Goal: Transaction & Acquisition: Obtain resource

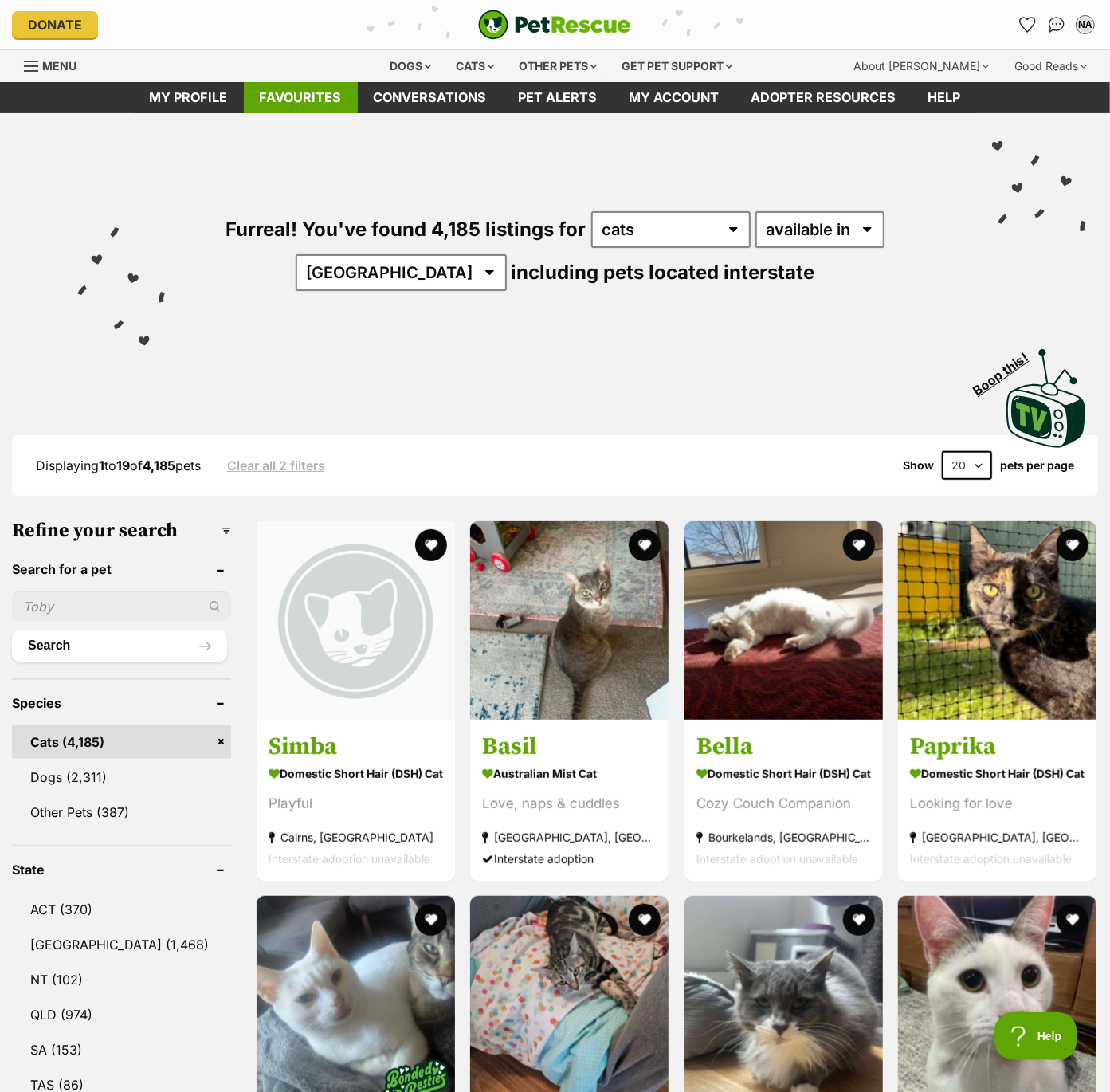
click at [316, 95] on link "Favourites" at bounding box center [301, 97] width 114 height 31
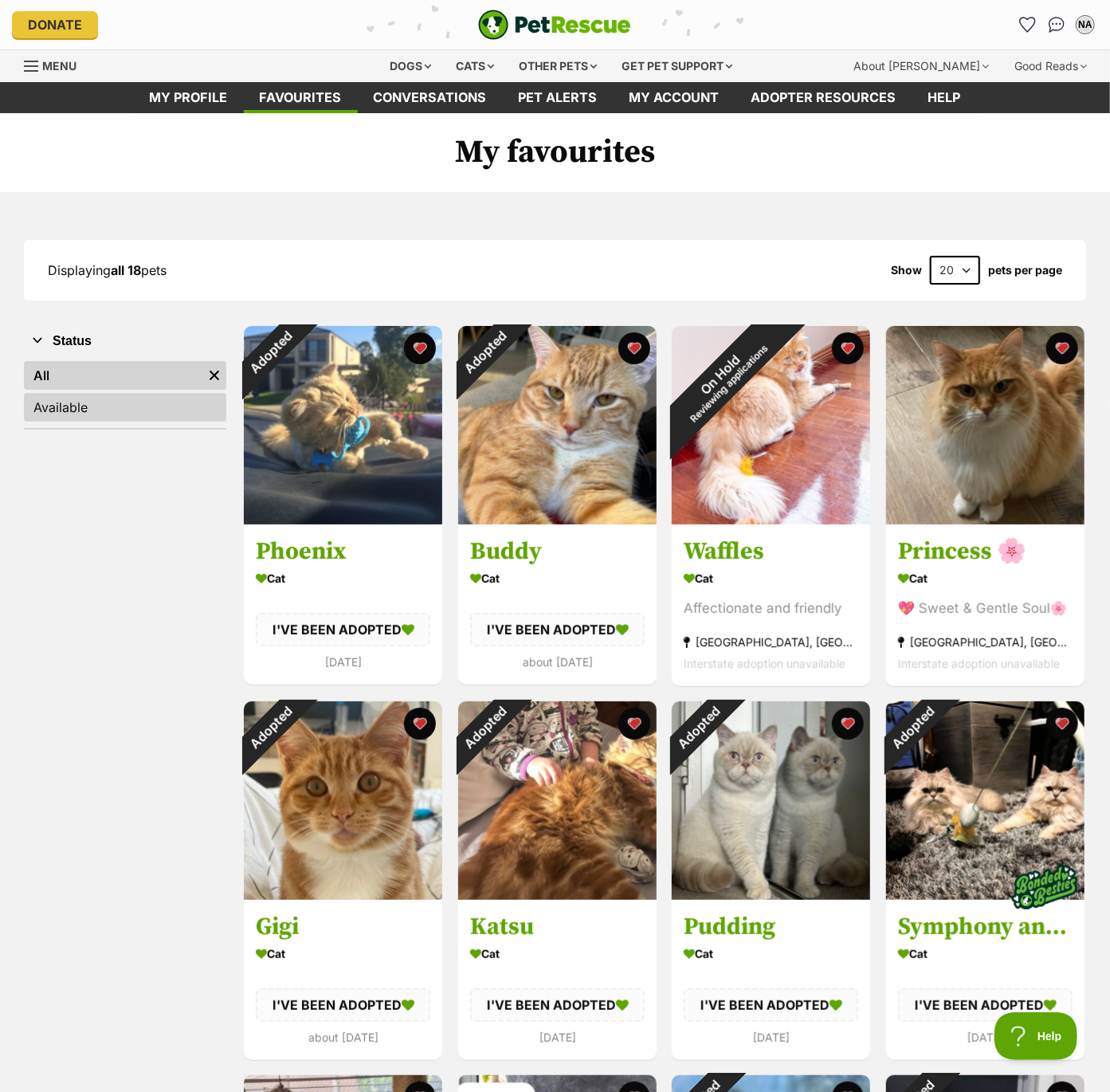
click at [90, 410] on link "Available" at bounding box center [124, 407] width 203 height 28
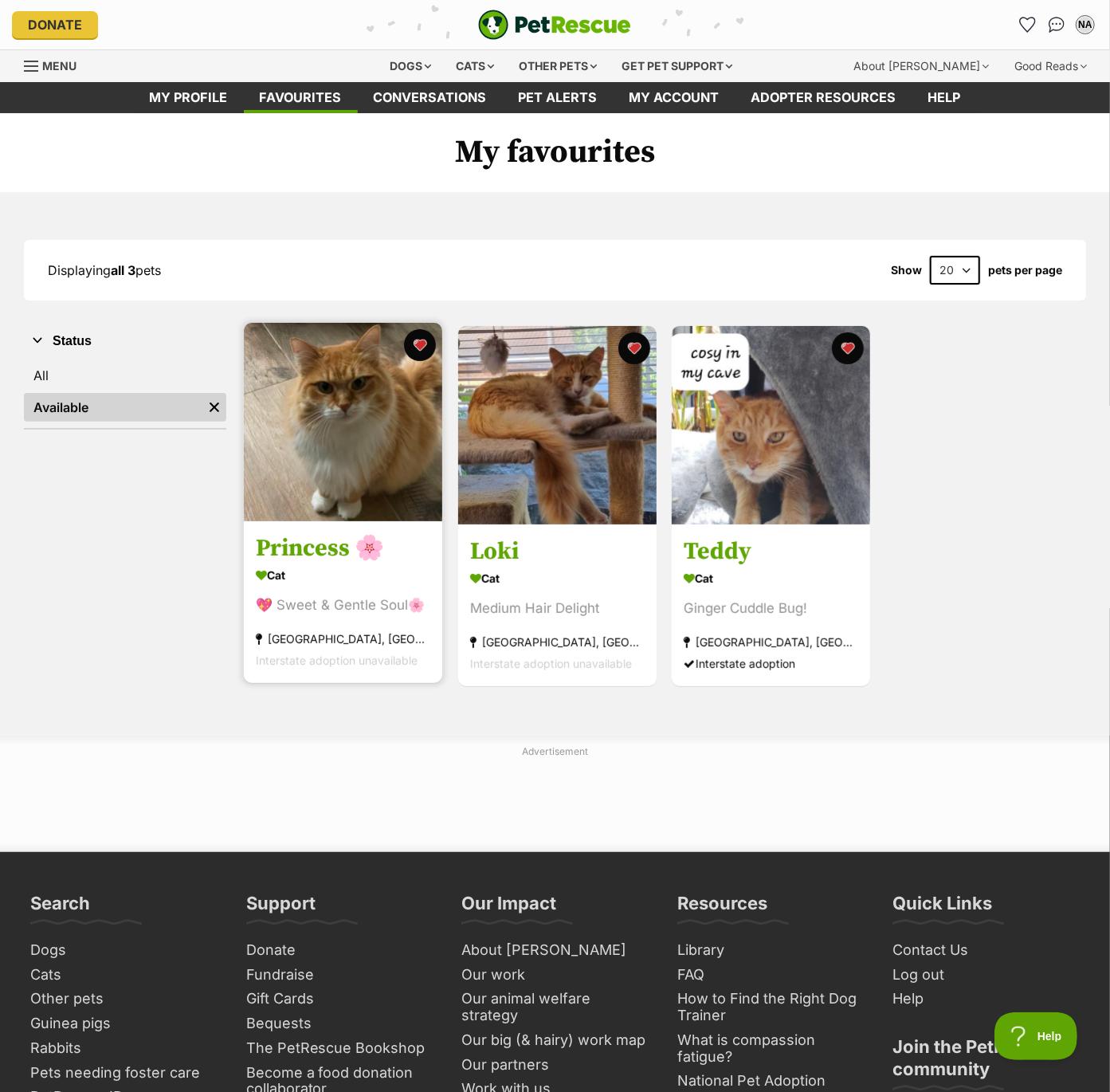
click at [337, 424] on img at bounding box center [343, 422] width 199 height 199
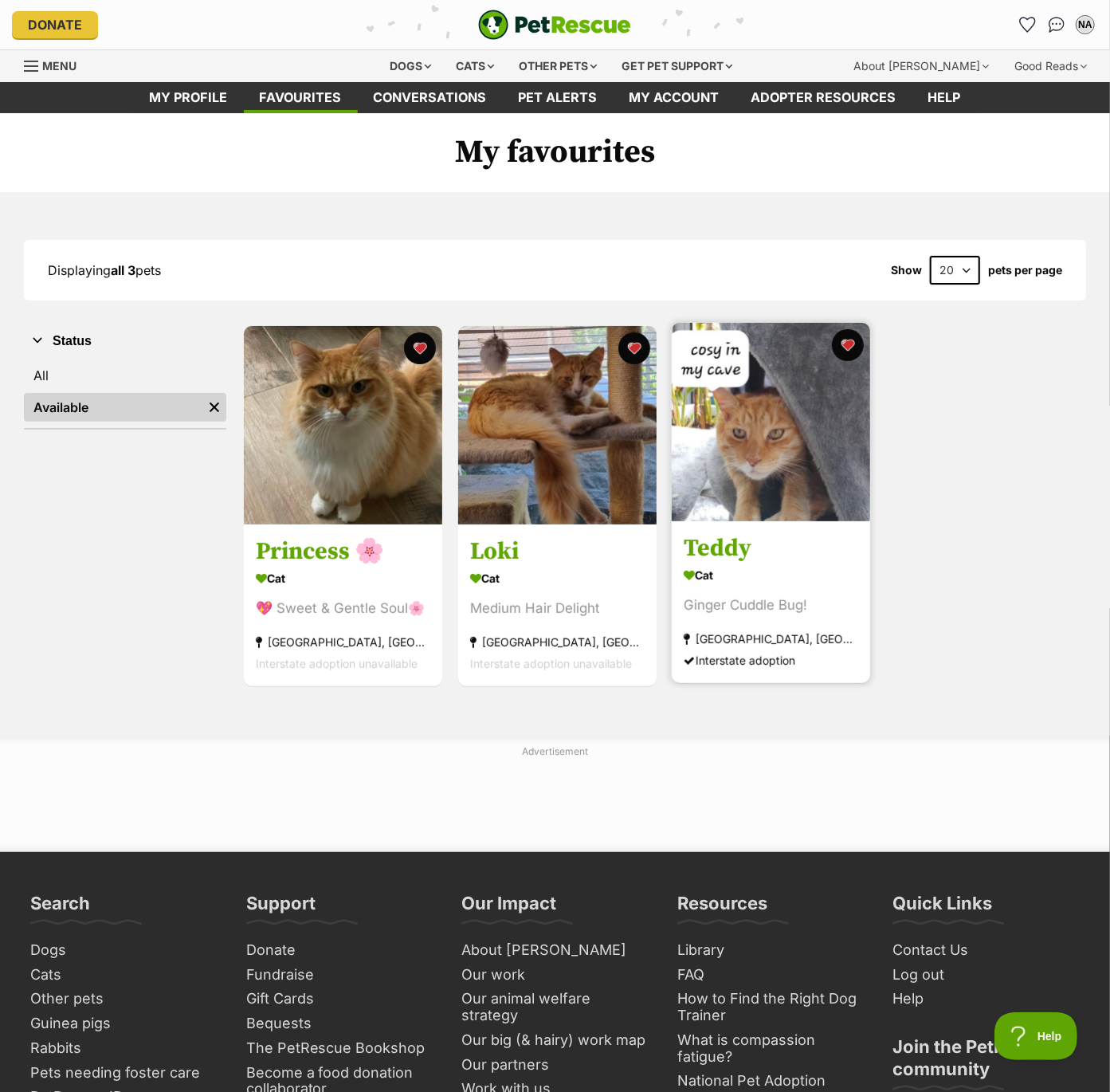
click at [783, 431] on img at bounding box center [771, 422] width 199 height 199
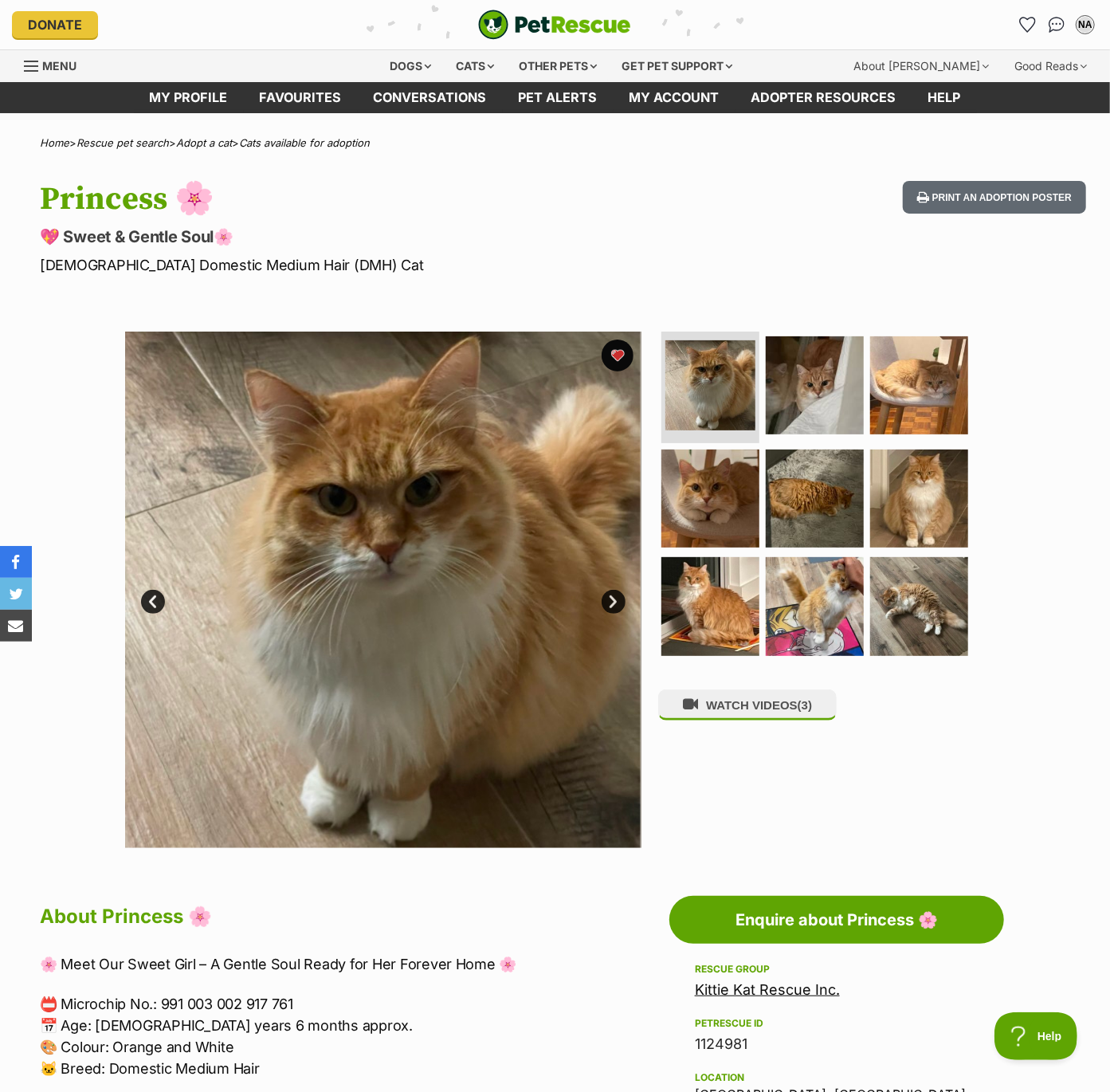
click at [613, 600] on link "Next" at bounding box center [613, 601] width 24 height 24
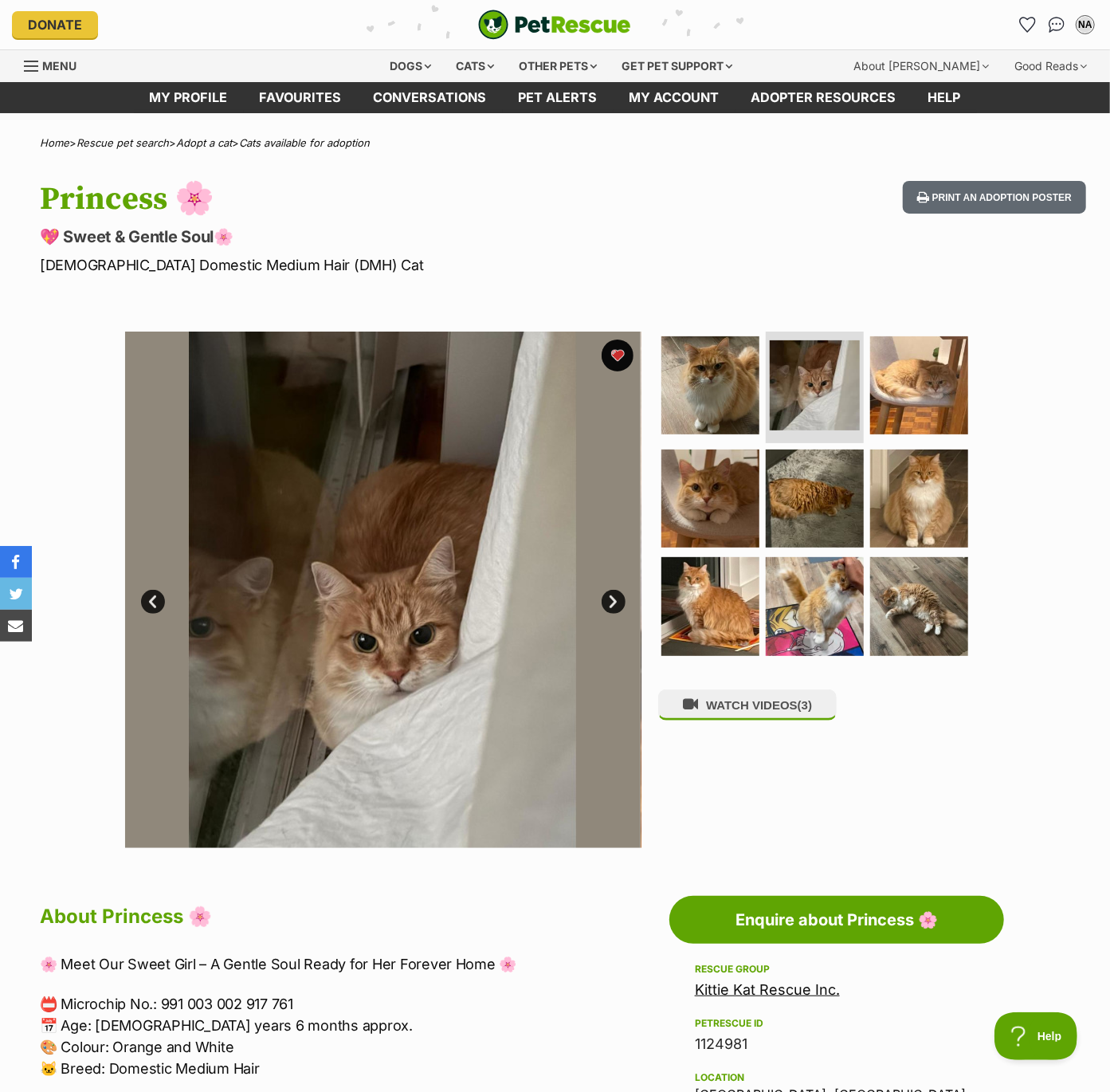
click at [615, 600] on link "Next" at bounding box center [613, 601] width 24 height 24
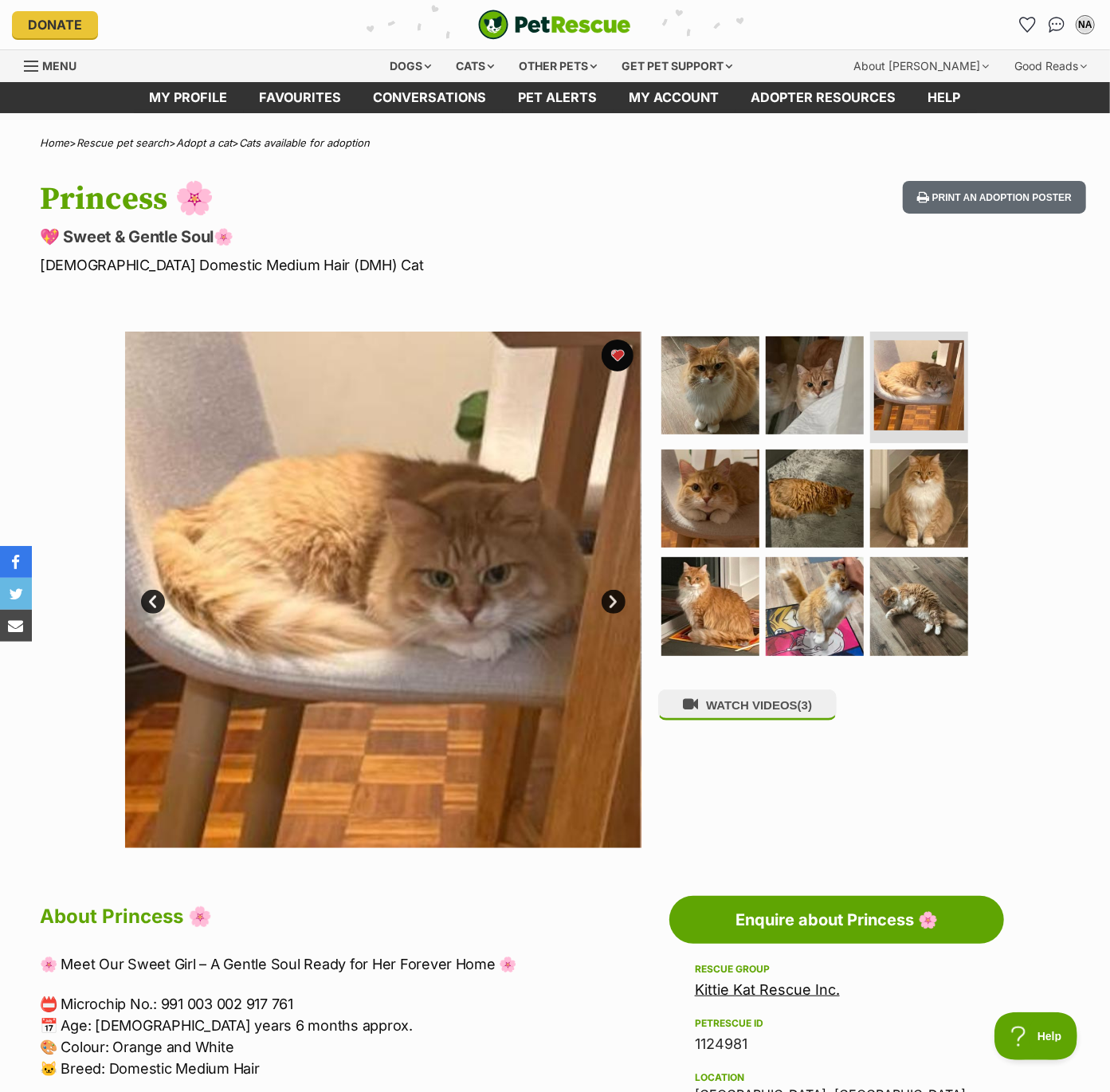
click at [615, 600] on link "Next" at bounding box center [613, 601] width 24 height 24
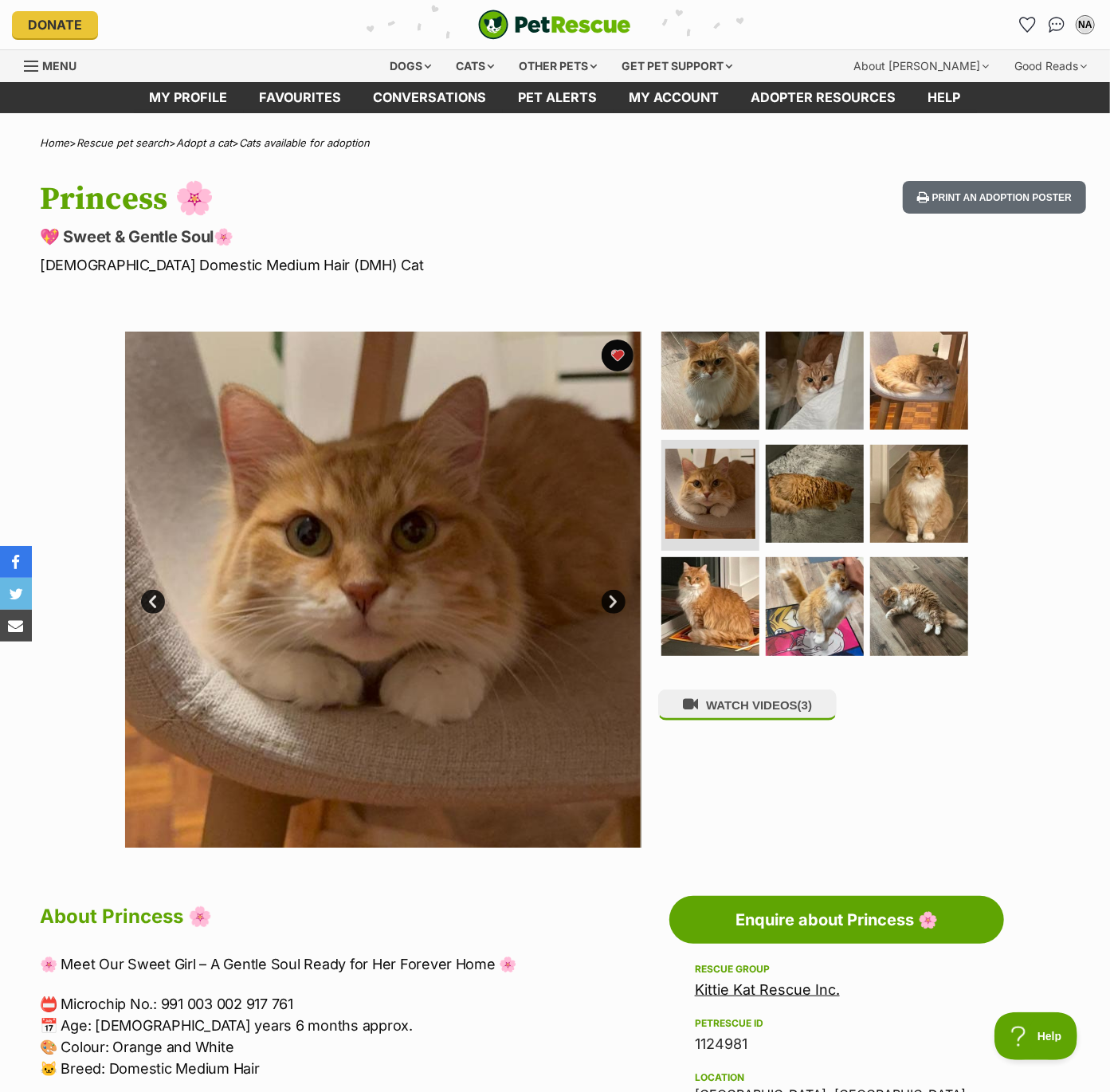
click at [615, 600] on link "Next" at bounding box center [613, 601] width 24 height 24
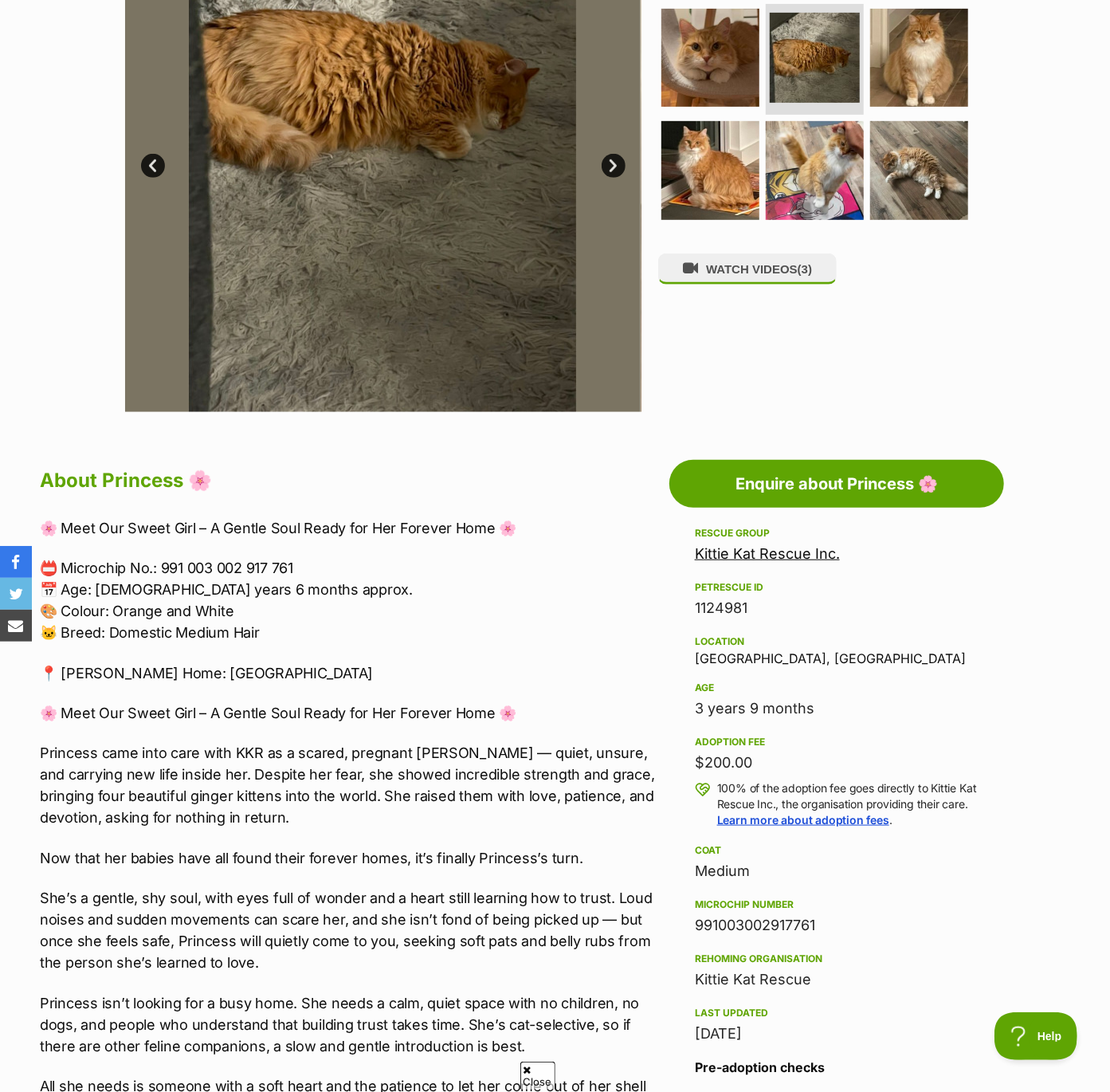
scroll to position [352, 0]
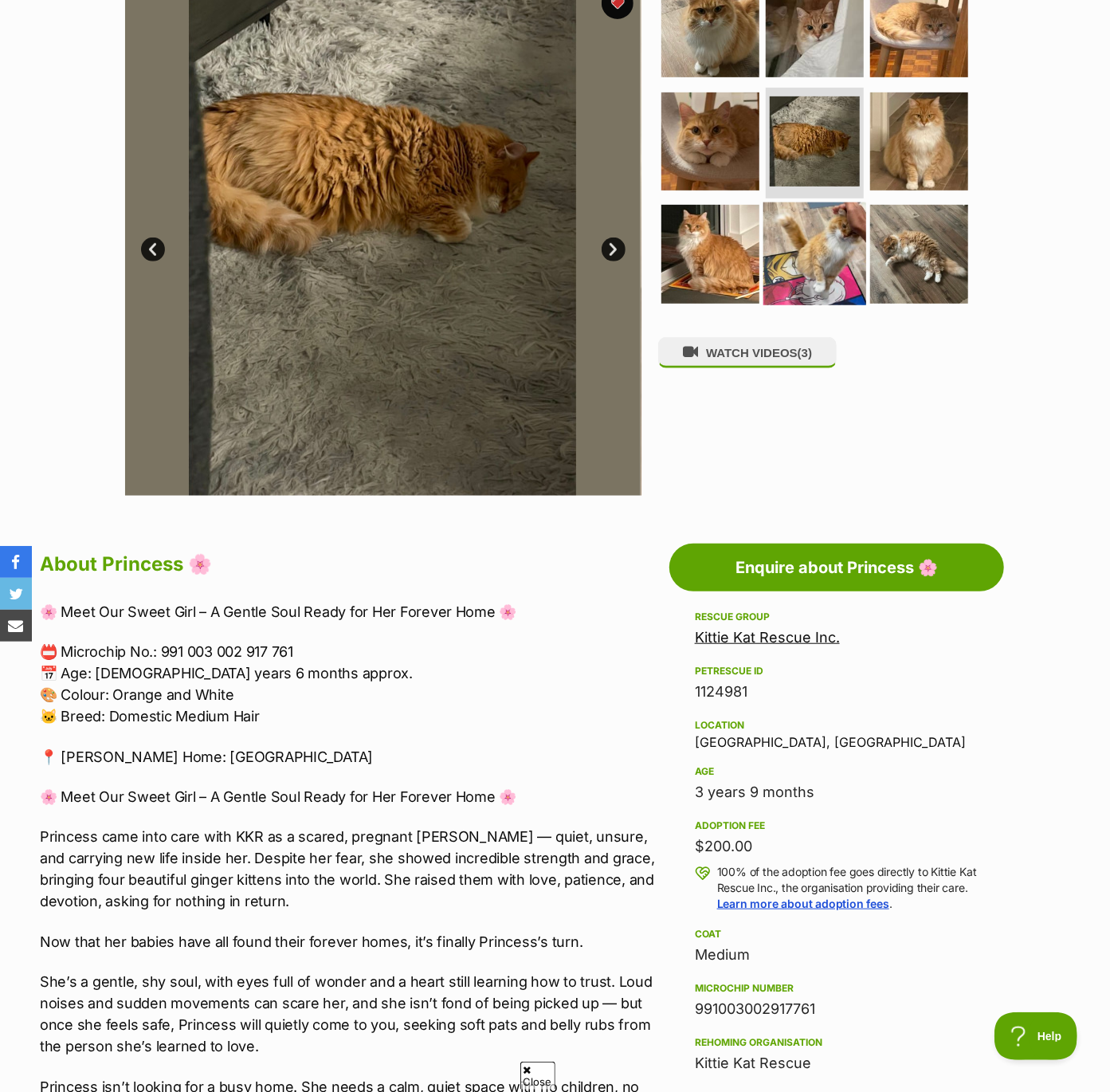
click at [808, 285] on img at bounding box center [814, 253] width 103 height 103
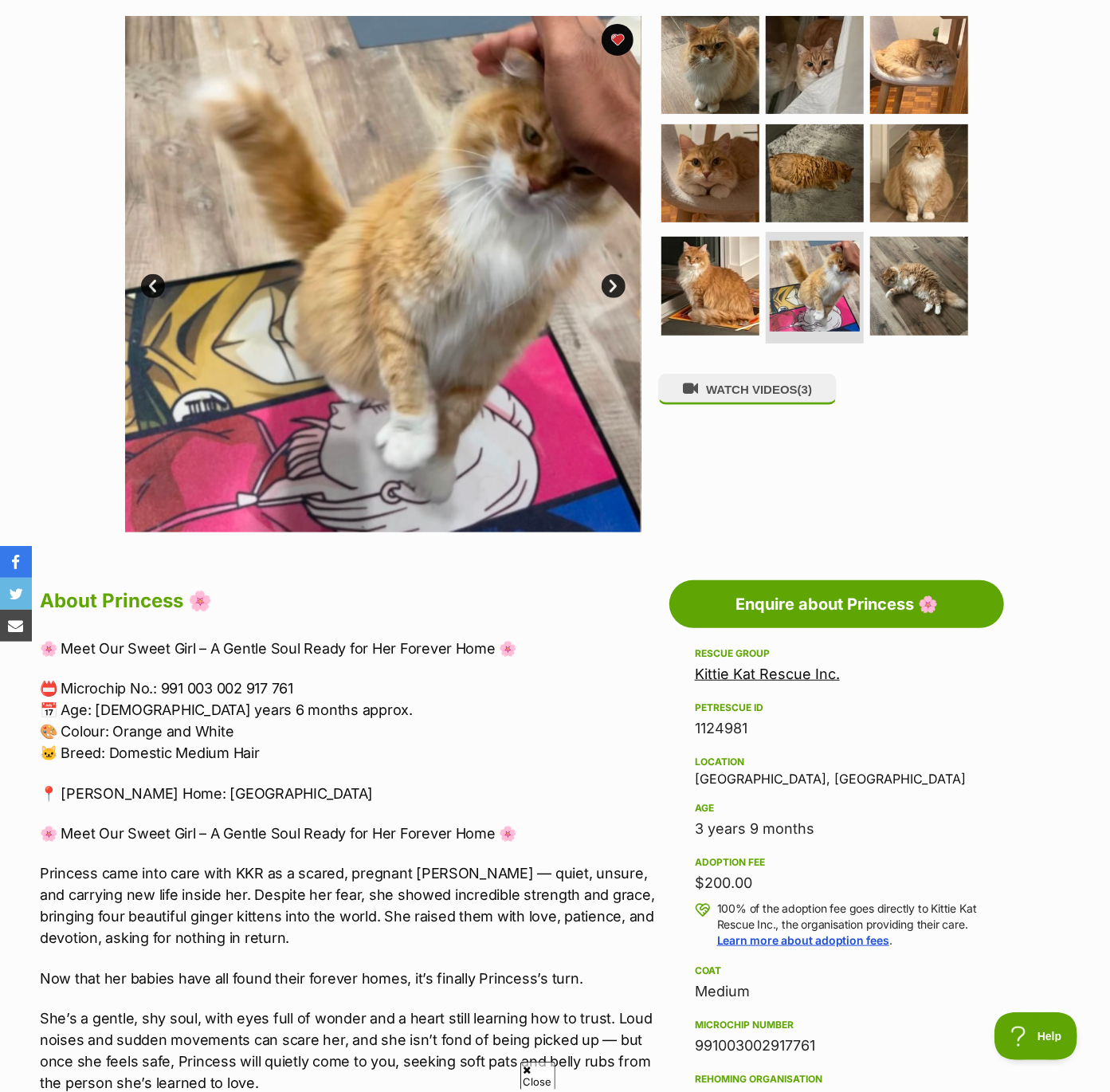
scroll to position [377, 0]
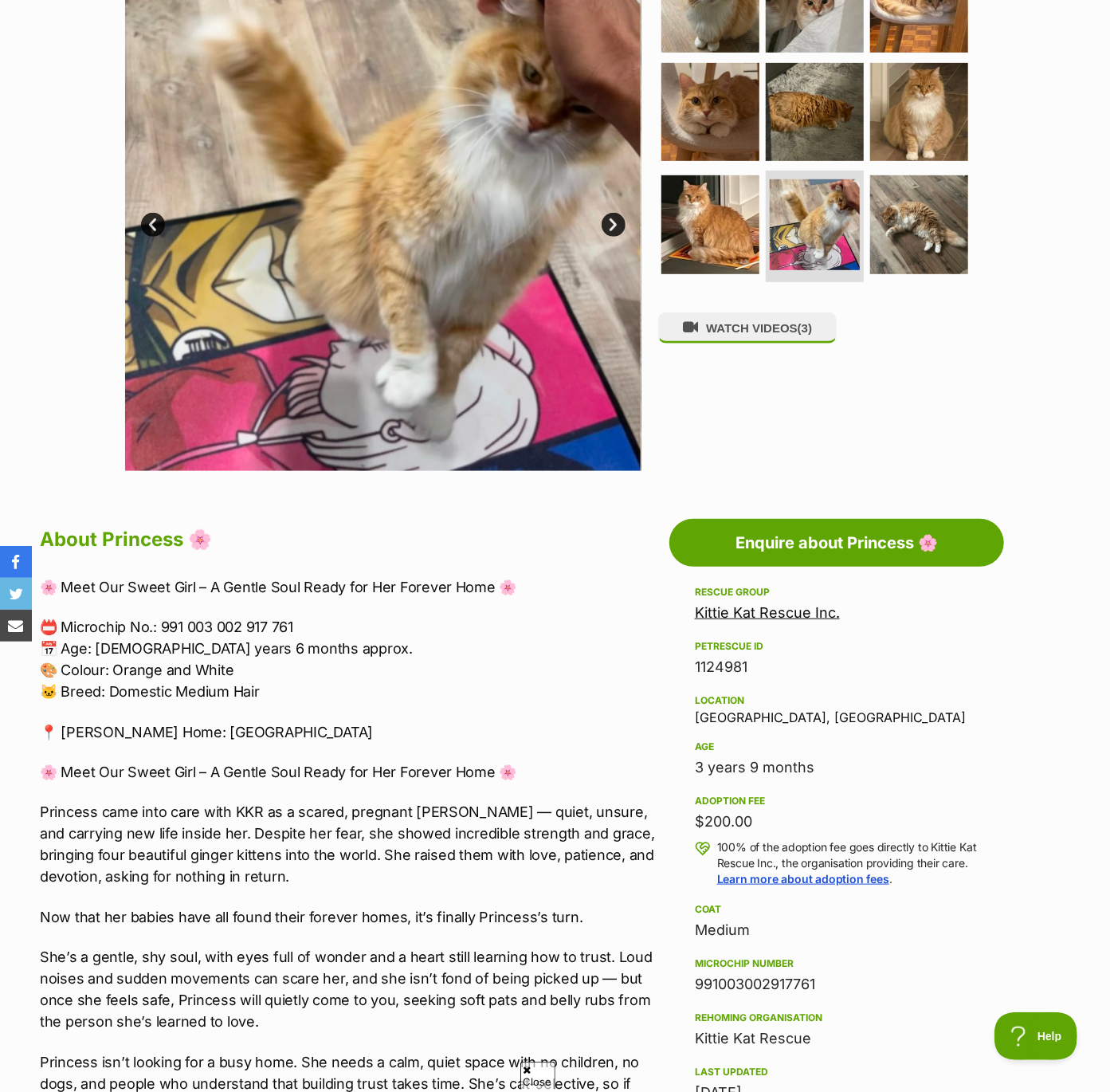
click at [714, 617] on link "Kittie Kat Rescue Inc." at bounding box center [768, 612] width 145 height 17
click at [762, 336] on button "WATCH VIDEOS (3)" at bounding box center [747, 328] width 178 height 31
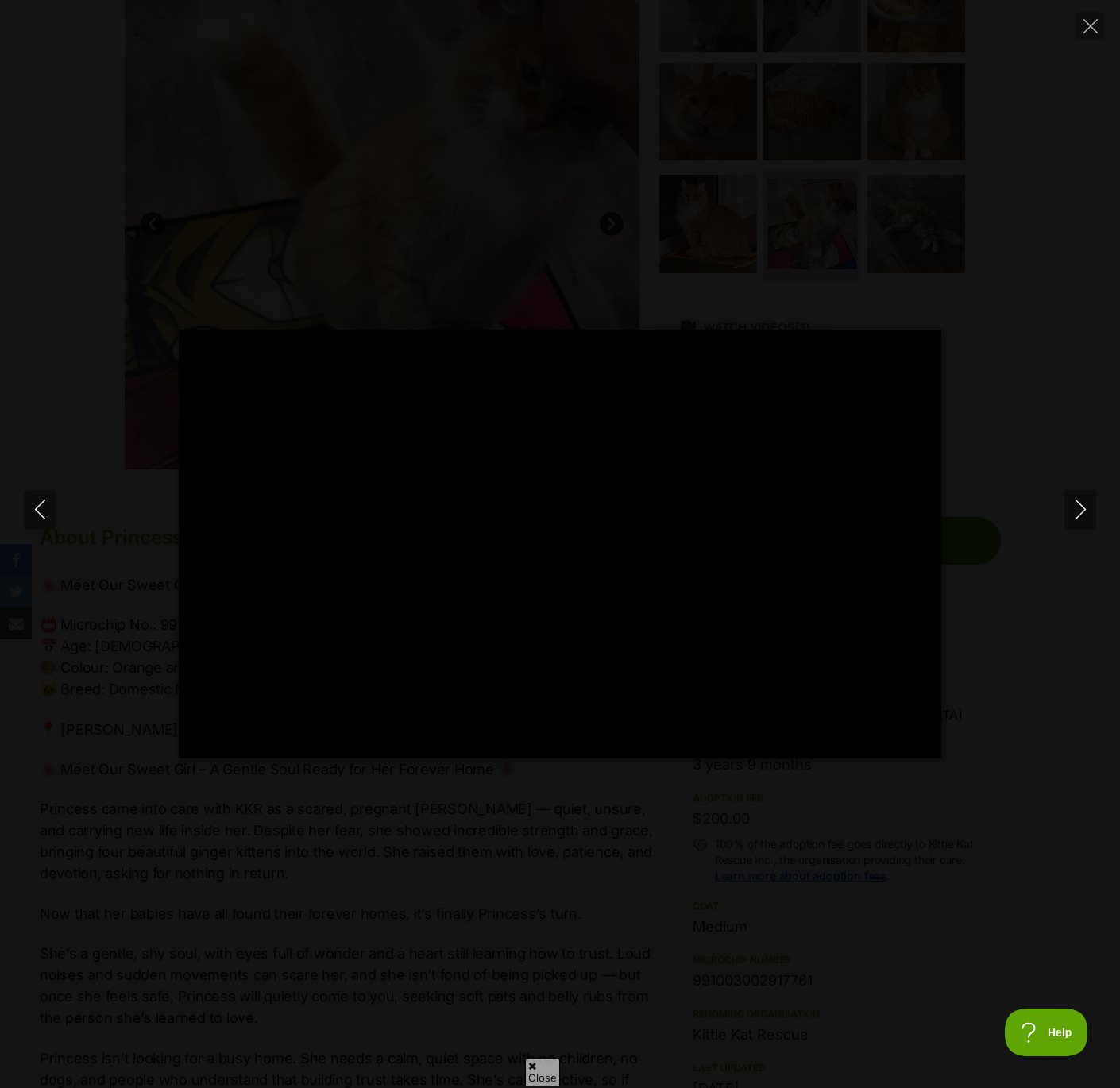
type input "100"
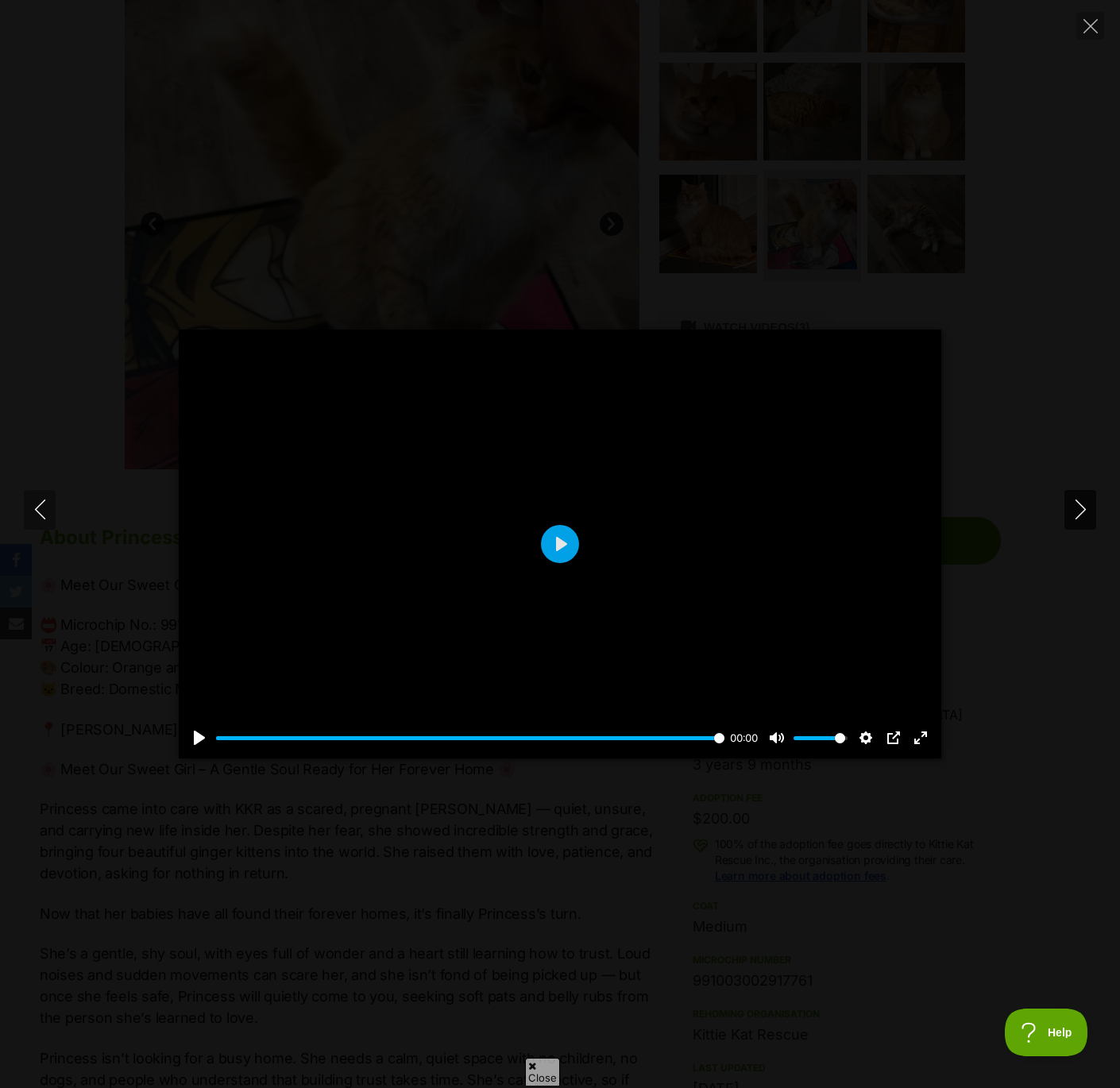
click at [1079, 509] on icon "Next" at bounding box center [1080, 509] width 20 height 20
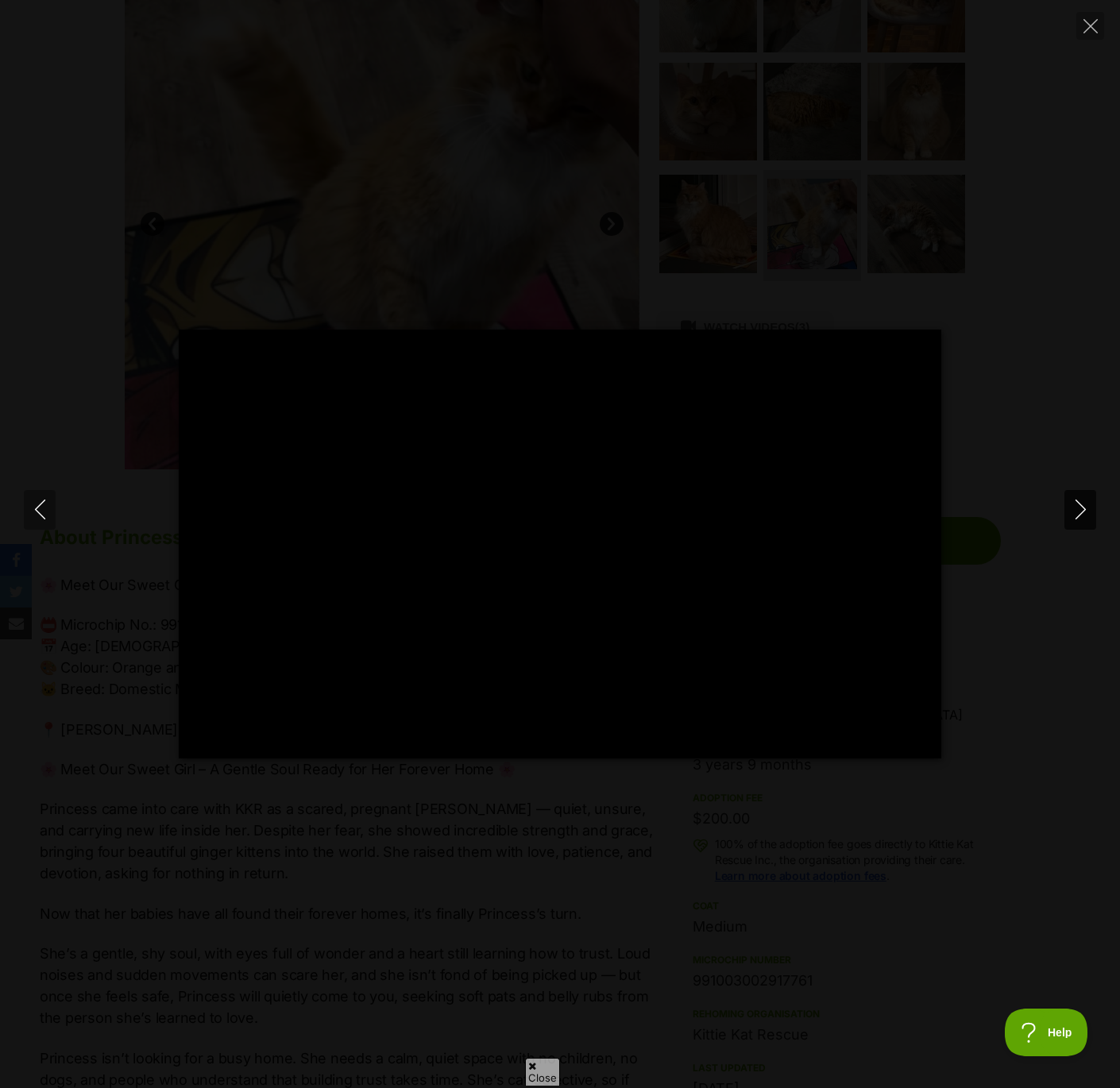
type input "100"
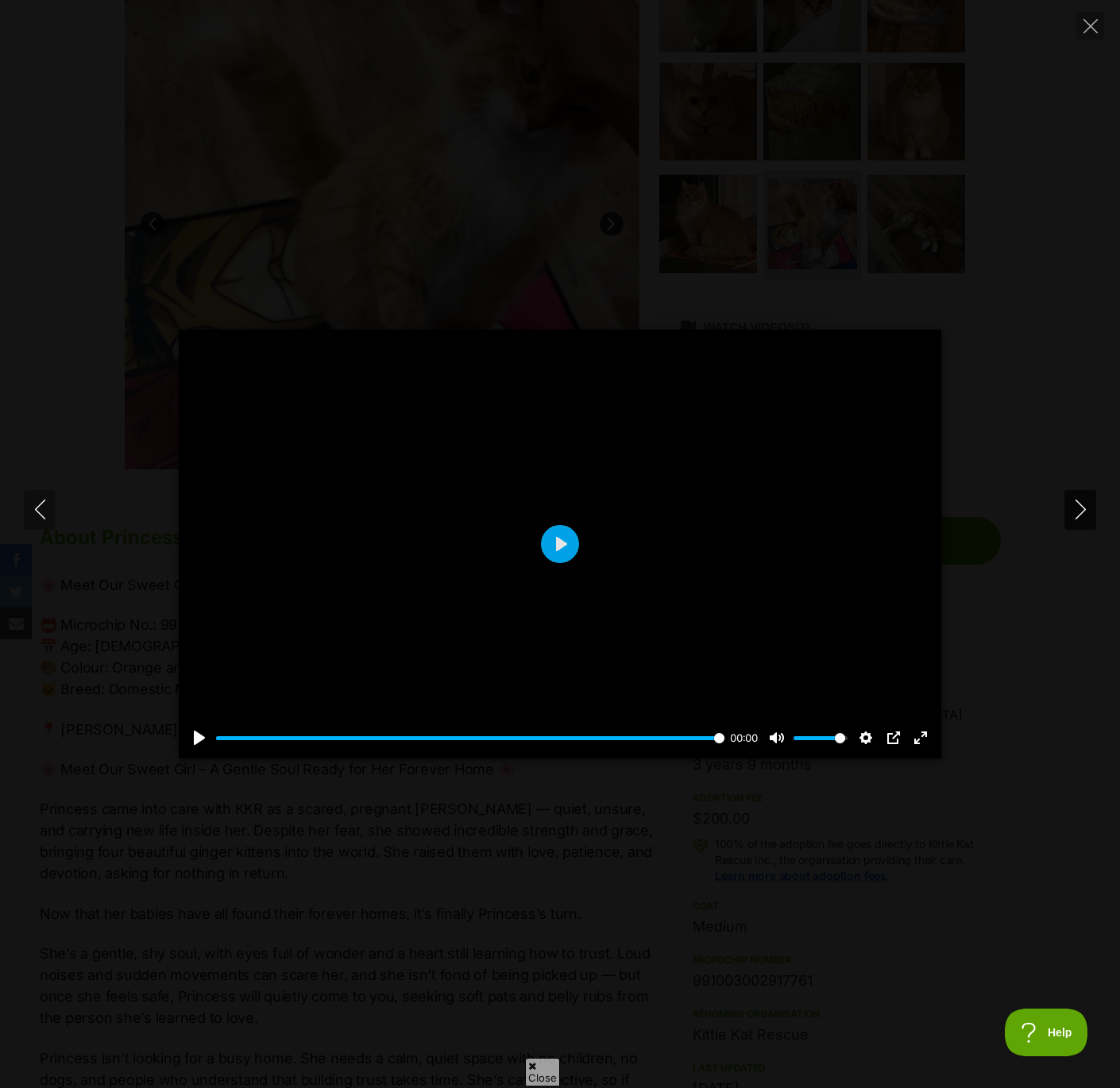
click at [1076, 505] on icon "Next" at bounding box center [1080, 509] width 20 height 20
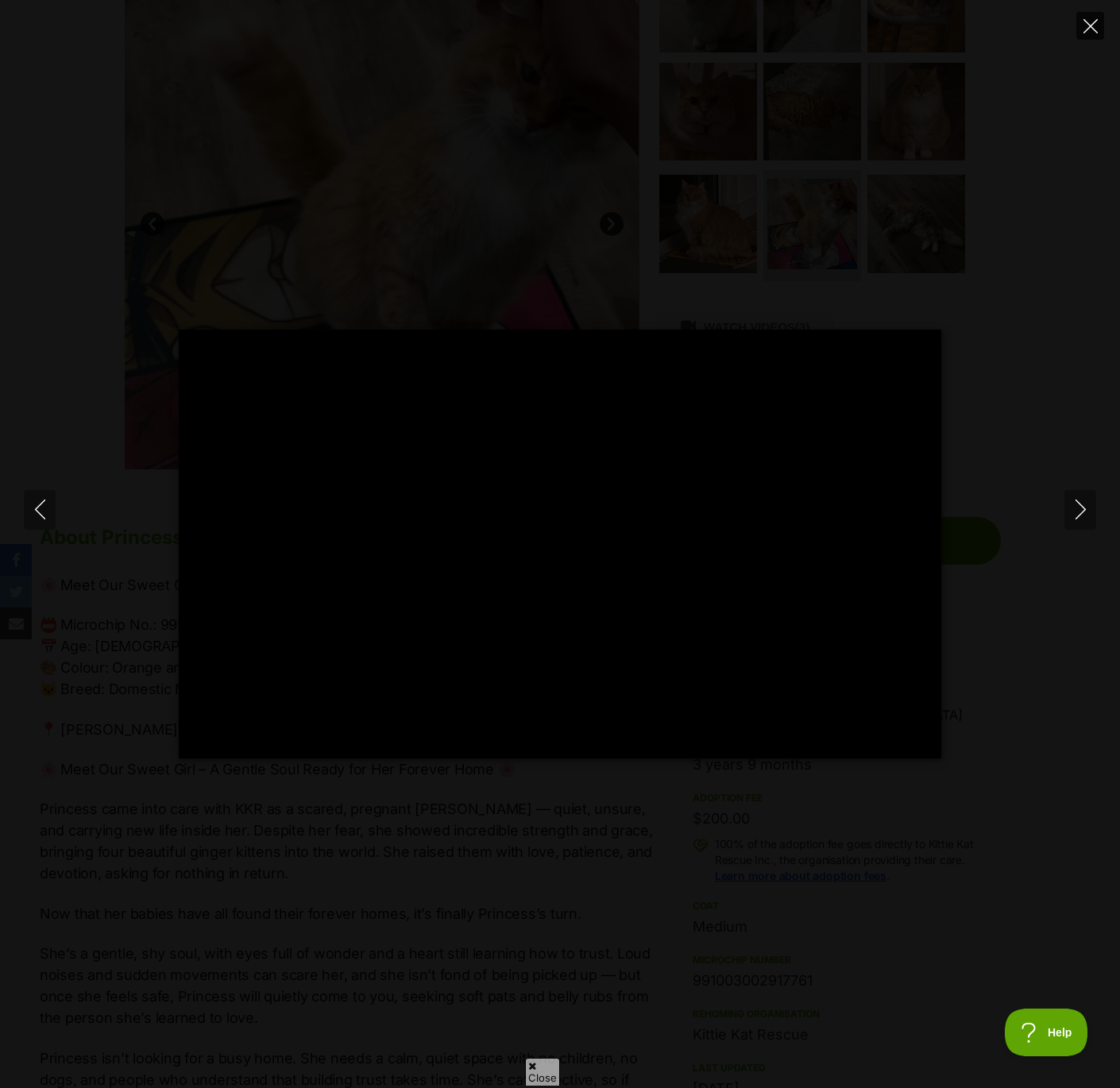
click at [1086, 23] on icon "Close" at bounding box center [1090, 25] width 14 height 14
type input "42.73"
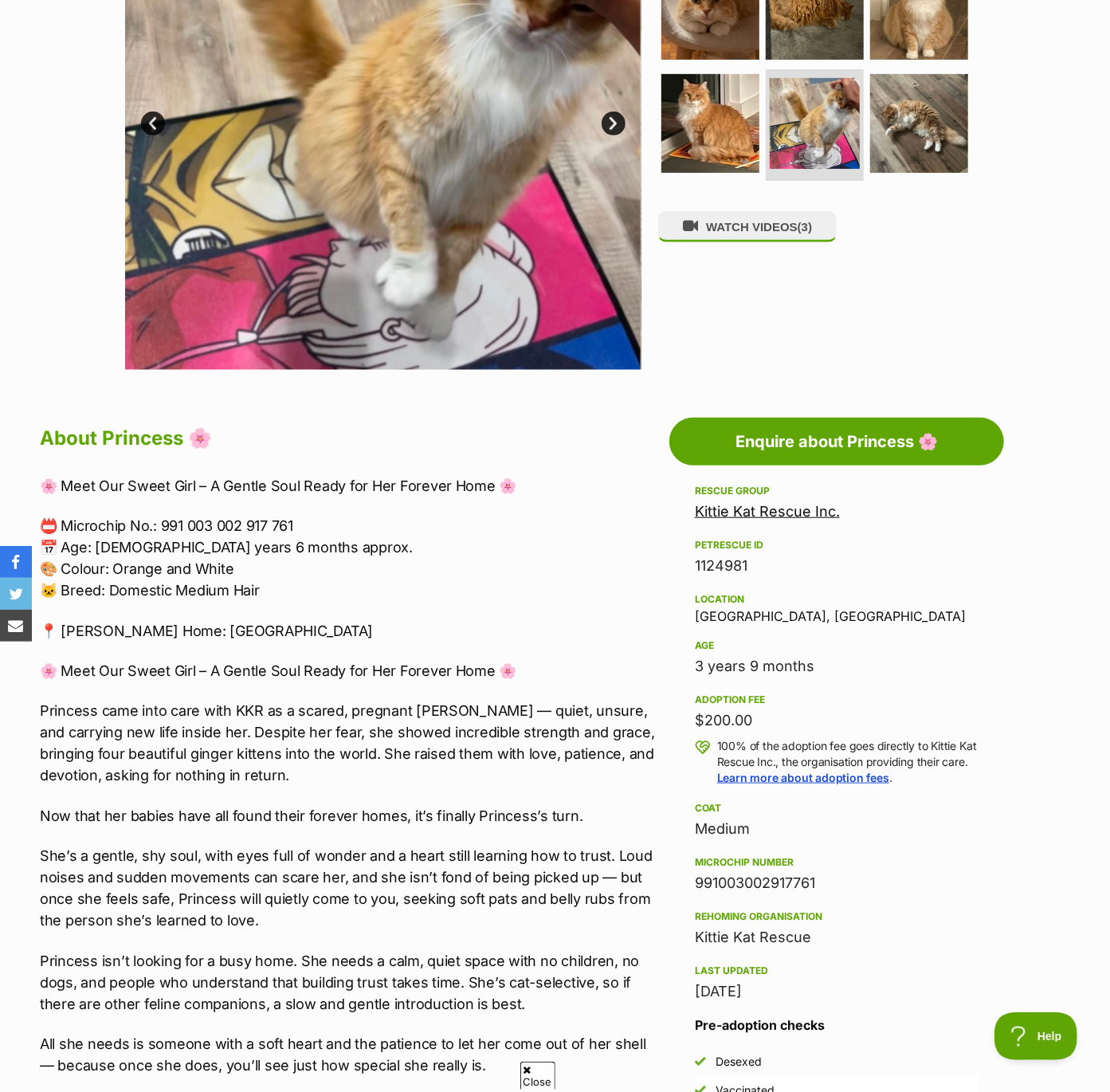
scroll to position [480, 0]
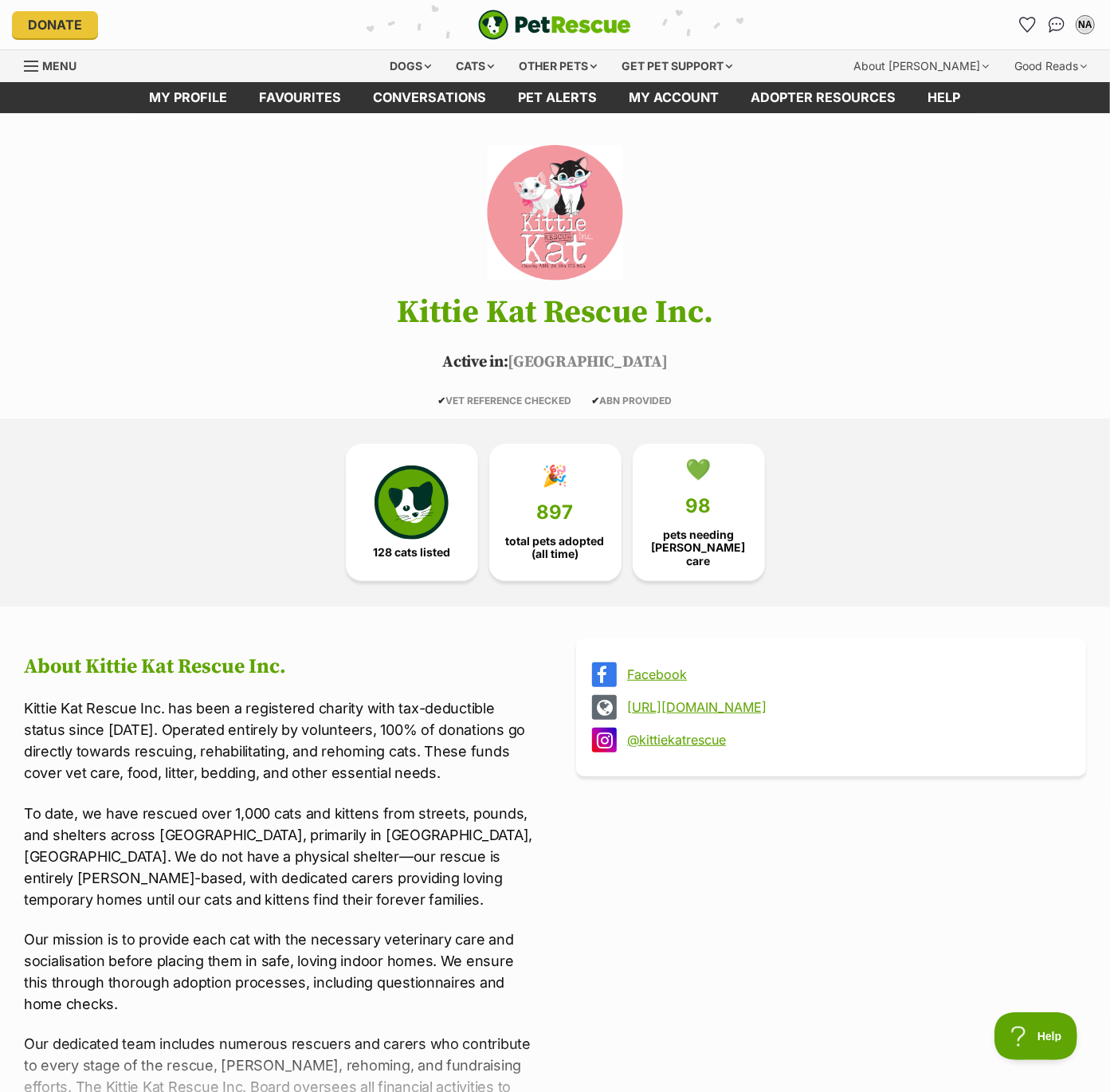
click at [669, 735] on link "@kittiekatrescue" at bounding box center [845, 739] width 436 height 14
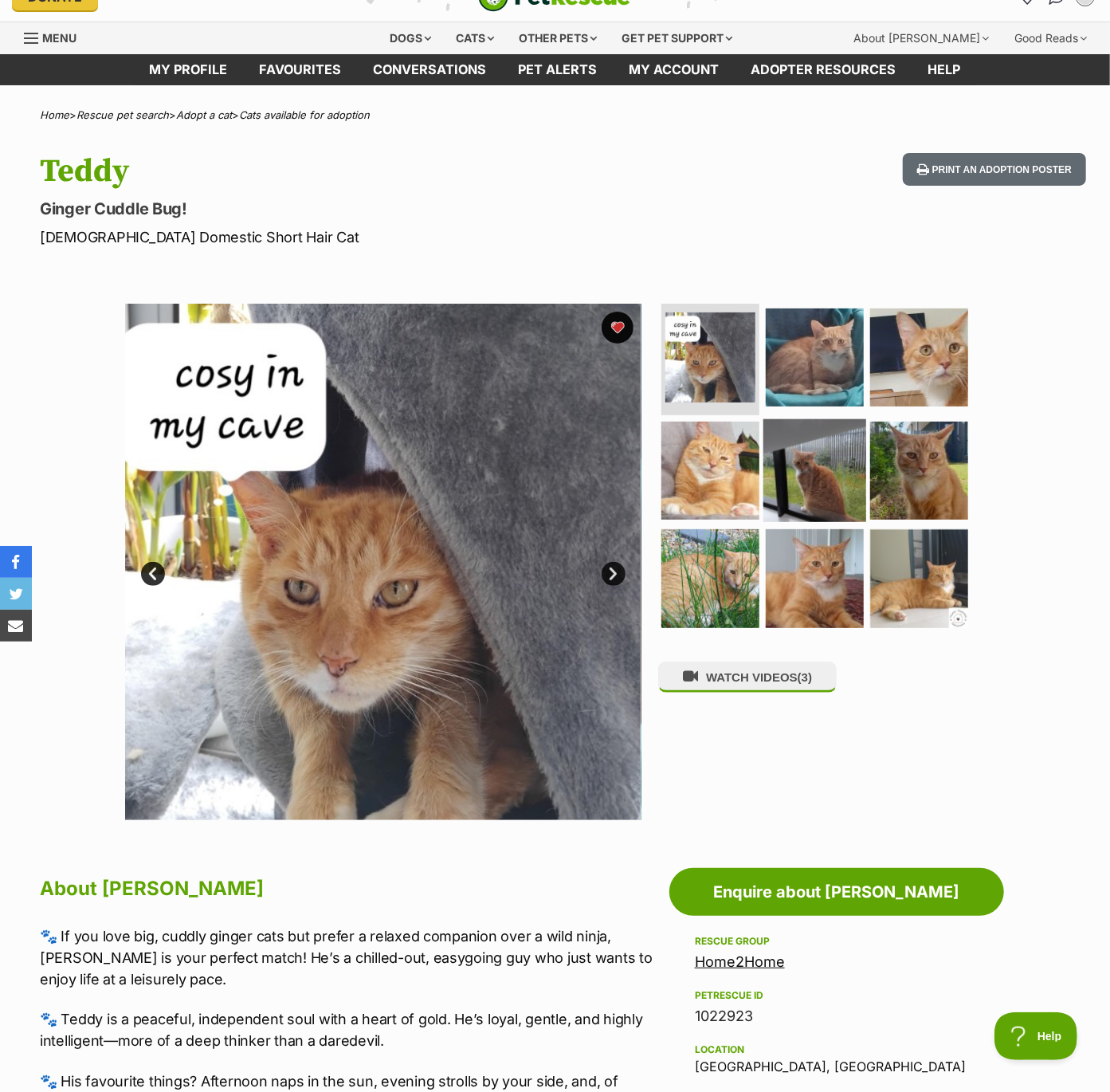
scroll to position [28, 0]
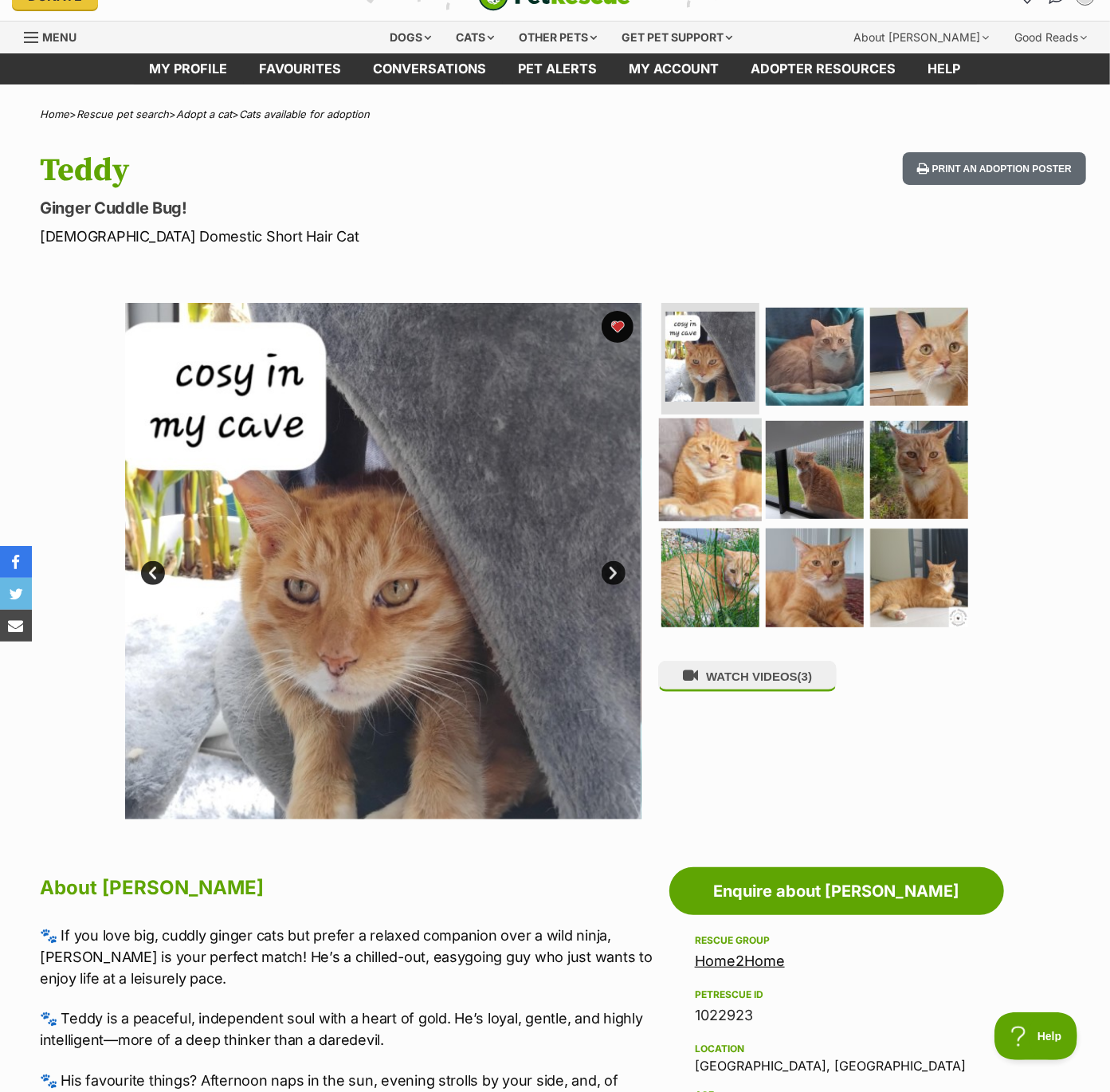
click at [702, 459] on img at bounding box center [710, 468] width 103 height 103
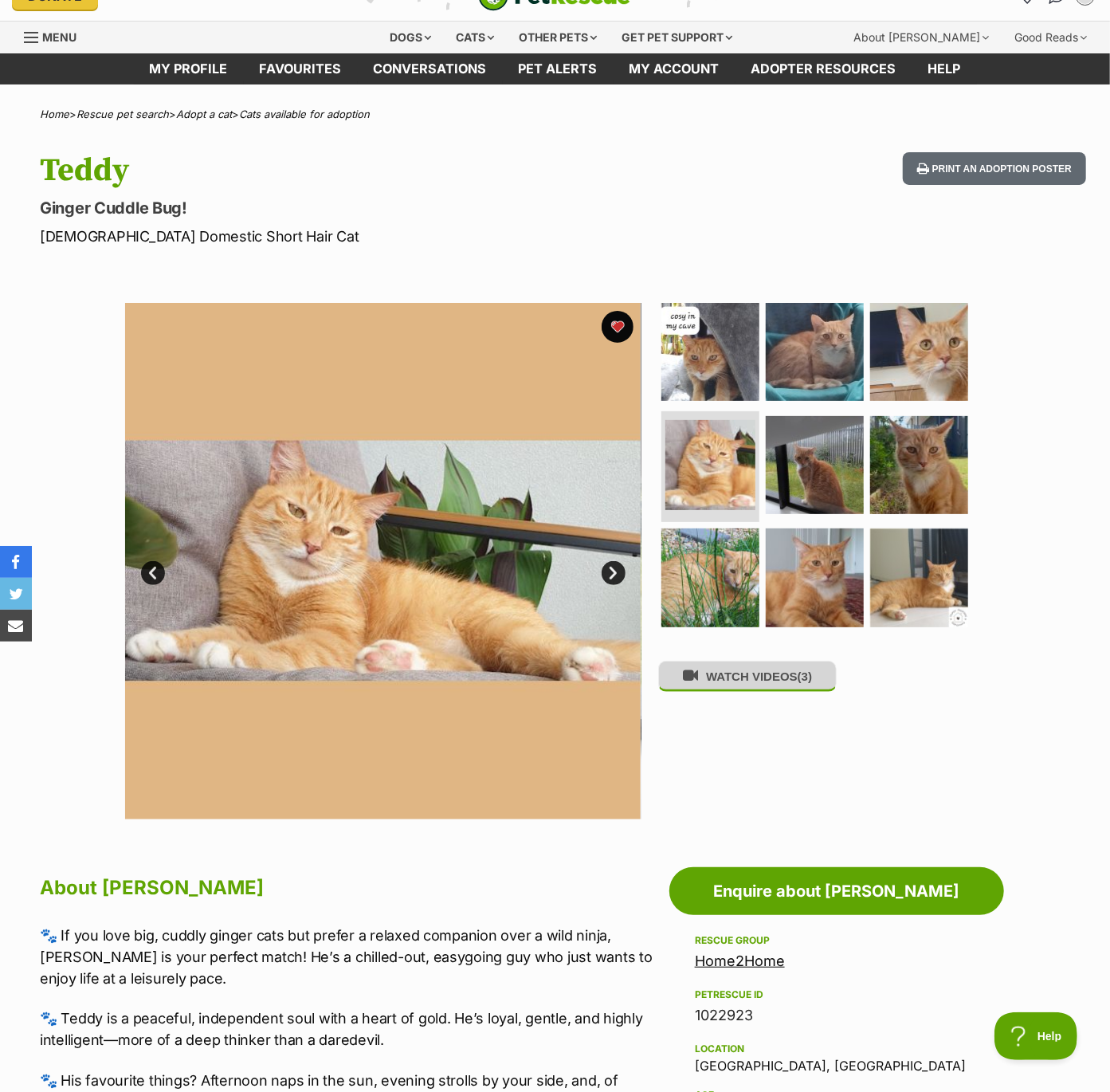
click at [718, 679] on button "WATCH VIDEOS (3)" at bounding box center [747, 676] width 178 height 31
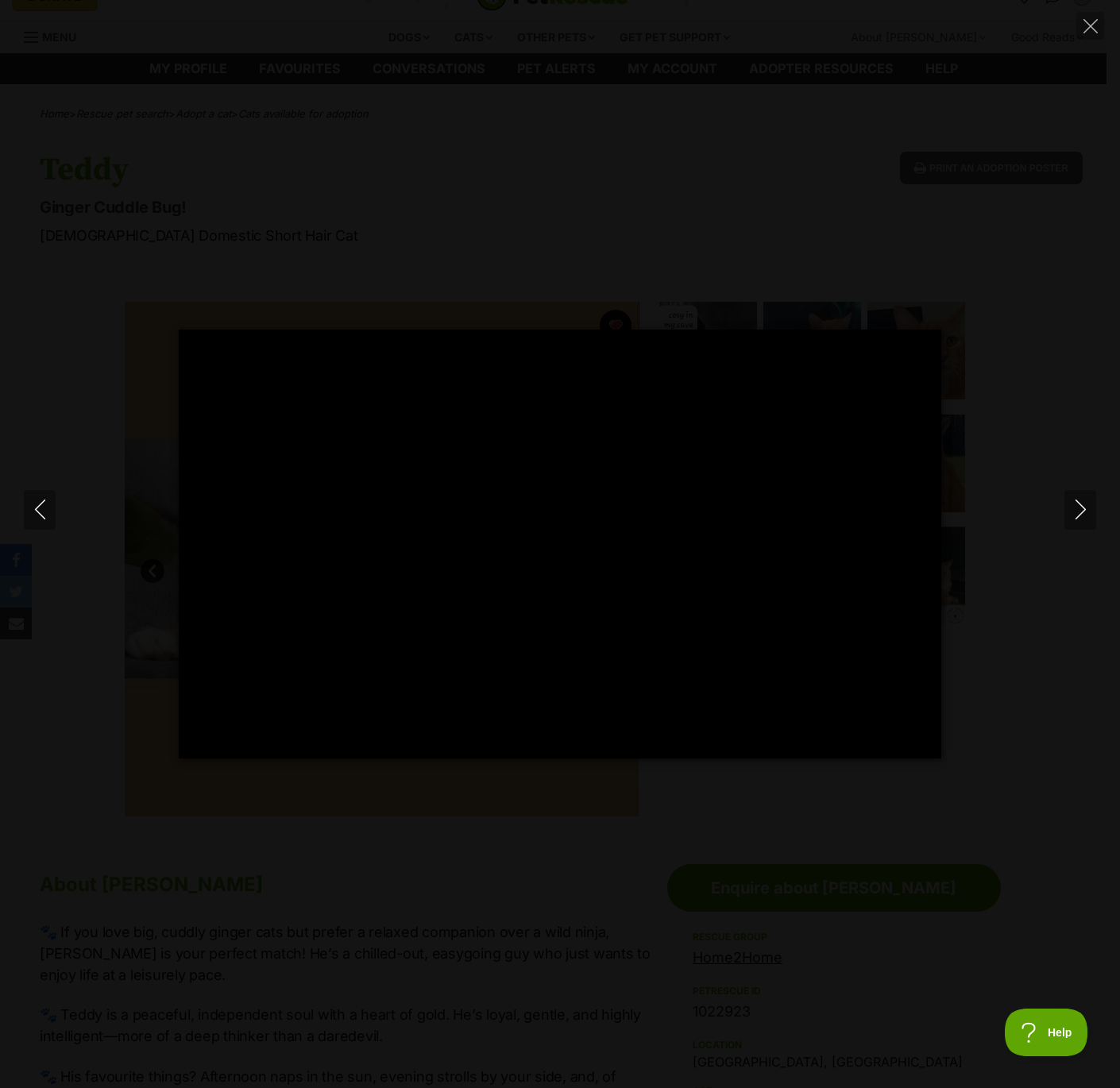
type input "100"
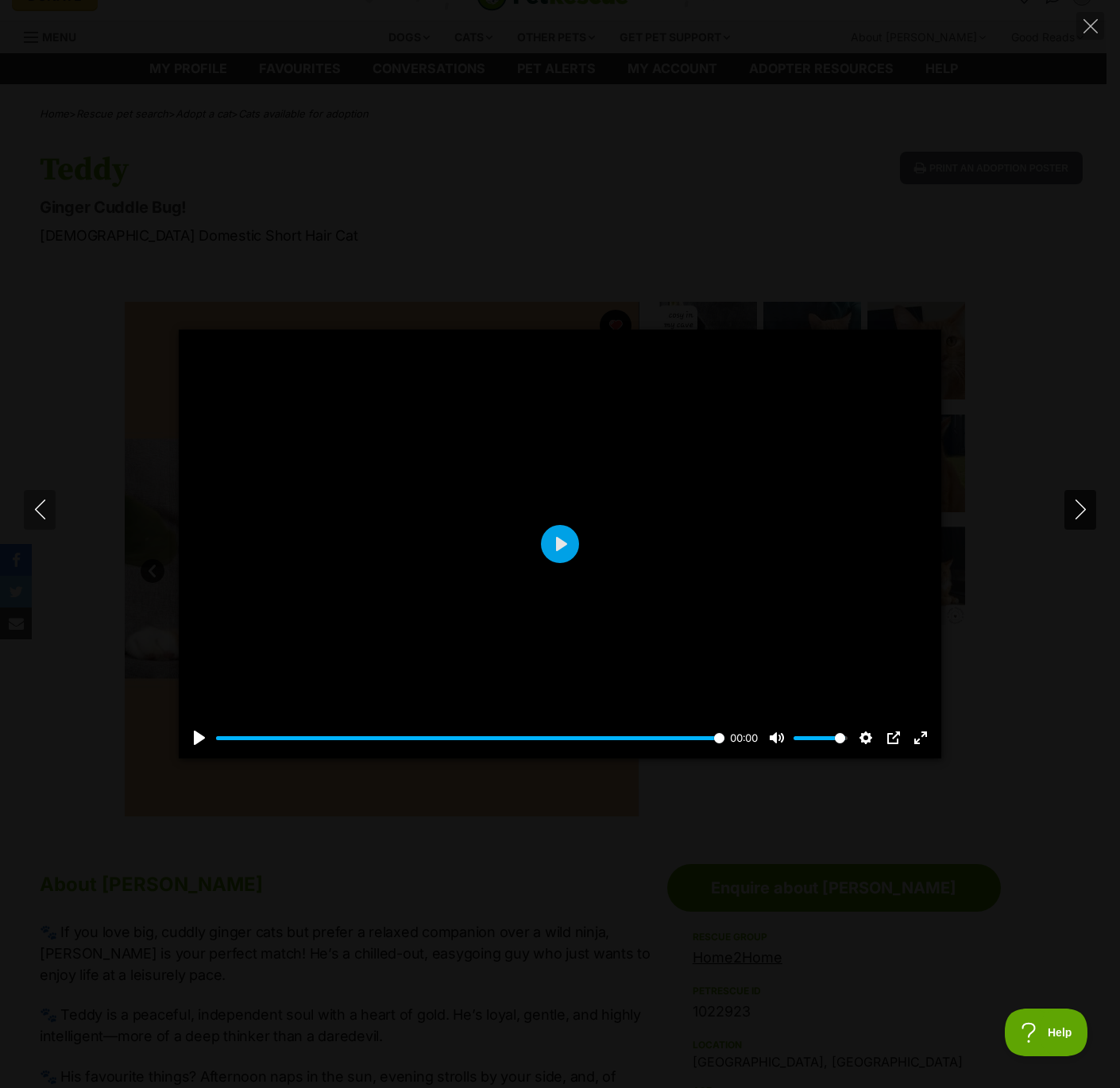
click at [1080, 509] on icon "Next" at bounding box center [1080, 509] width 20 height 20
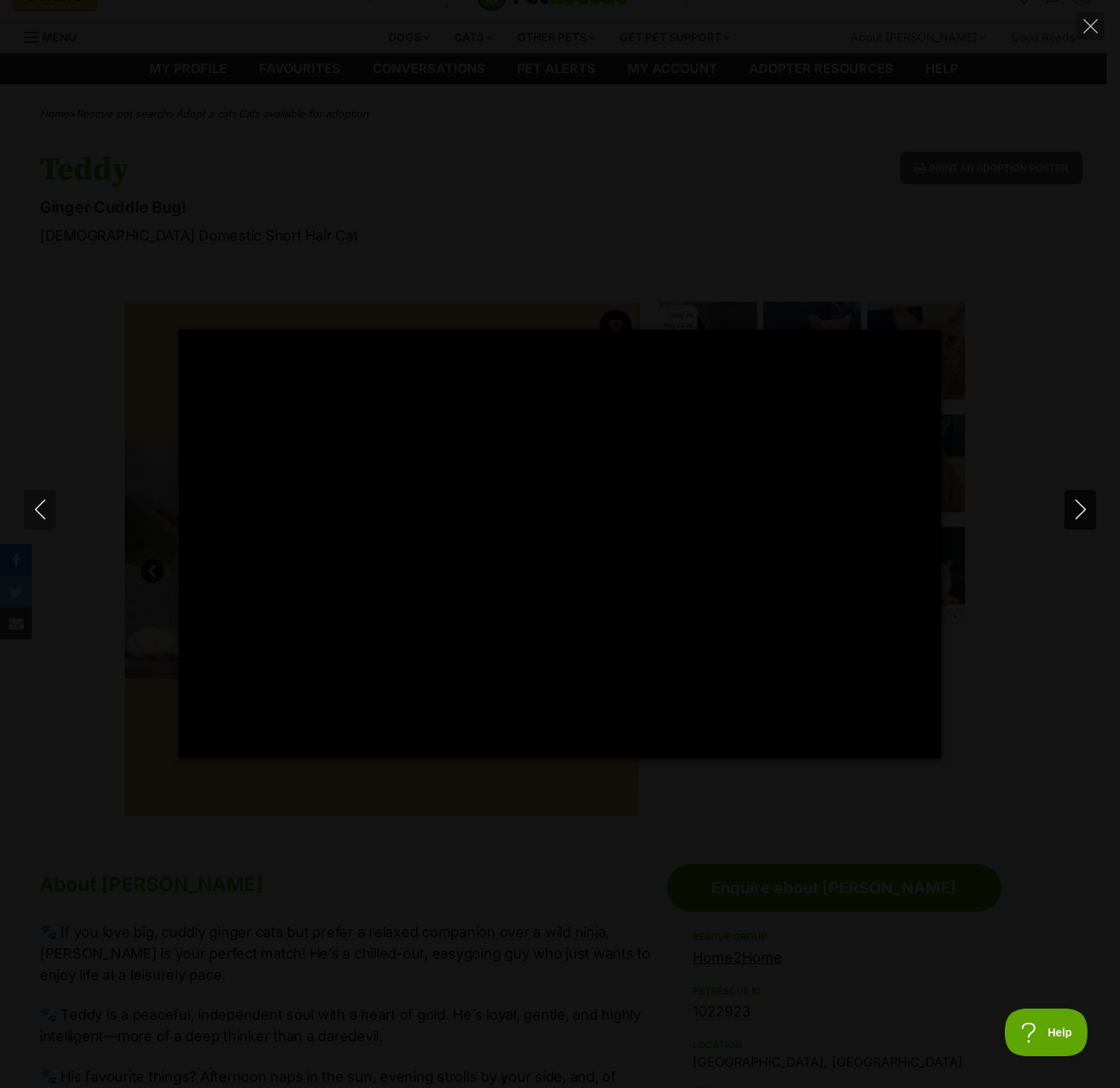
type input "100"
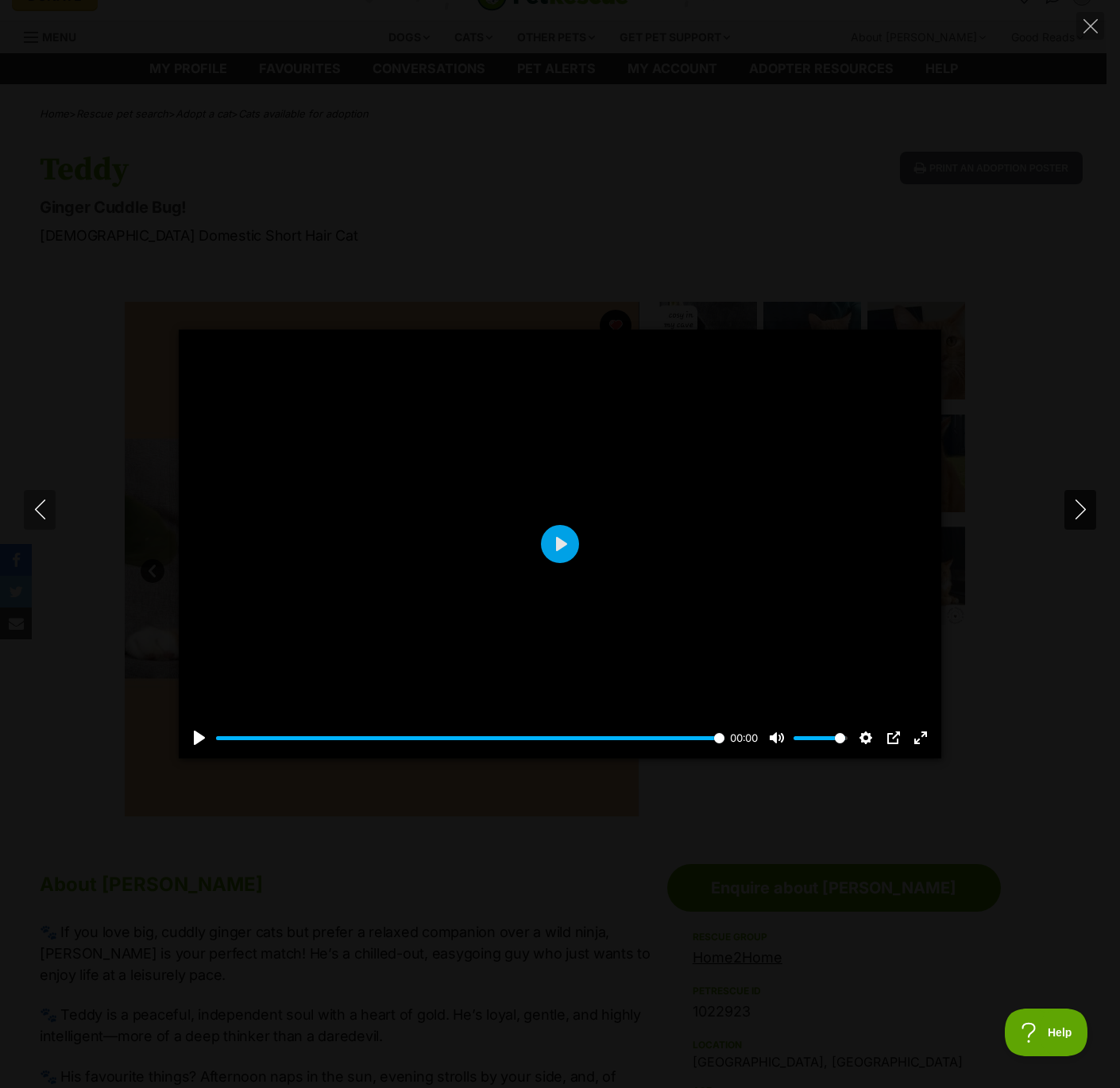
click at [1068, 508] on button "Next" at bounding box center [1080, 510] width 32 height 39
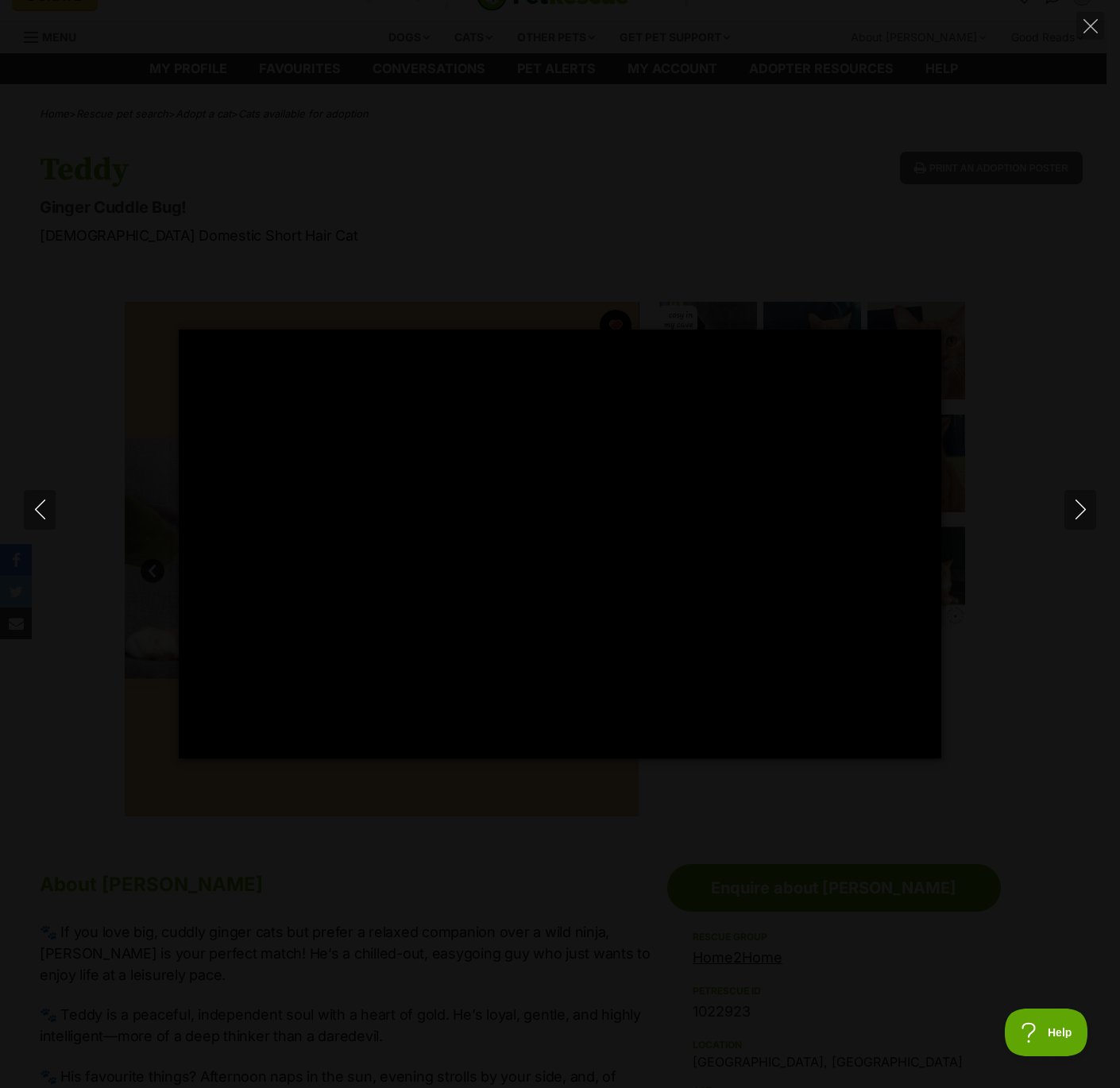
click at [1067, 265] on div "Pause Play % buffered 00:00 -00:05 Unmute Mute Disable captions Enable captions…" at bounding box center [560, 544] width 1120 height 1088
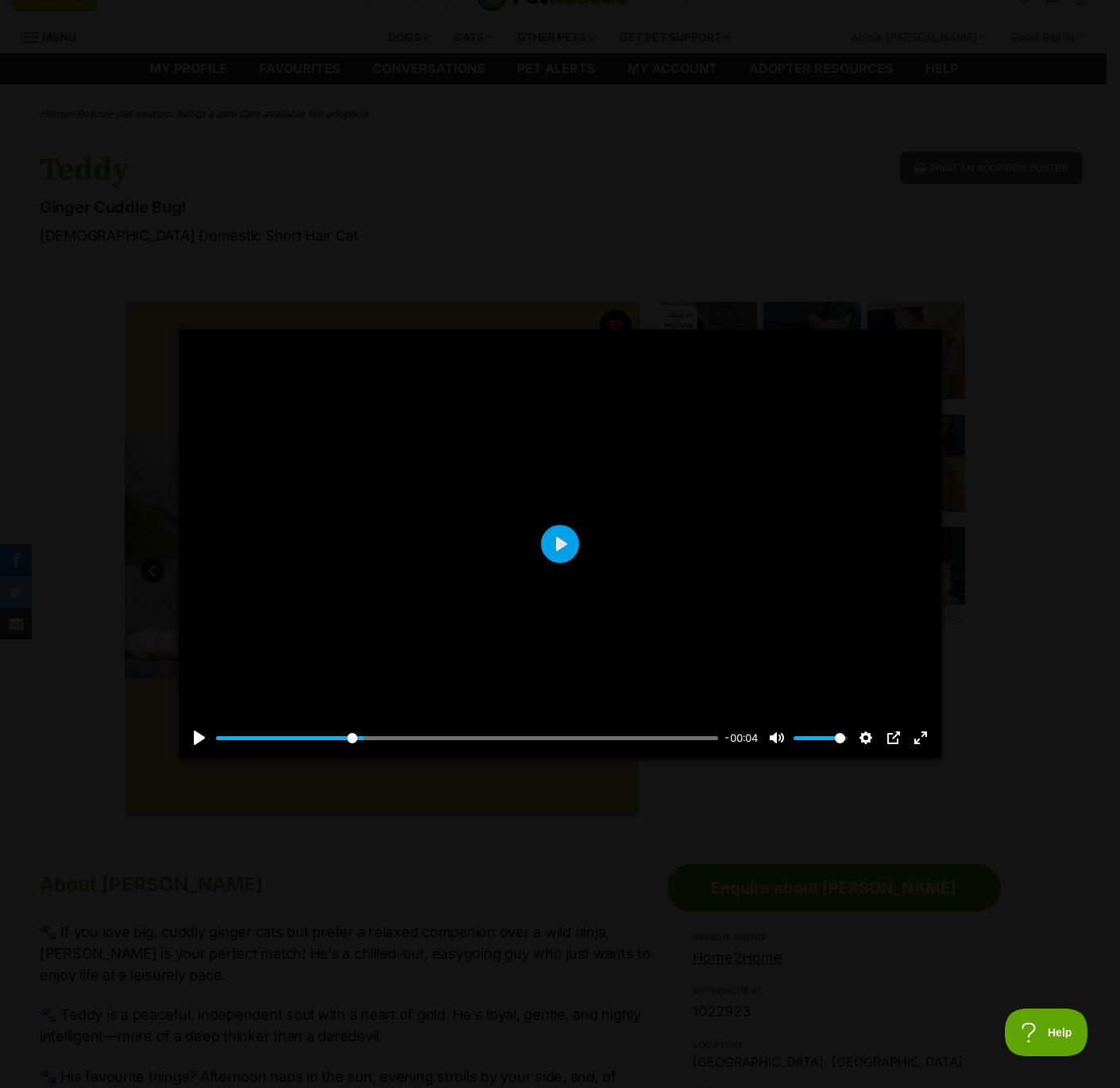
type input "29.39"
